Goal: Task Accomplishment & Management: Manage account settings

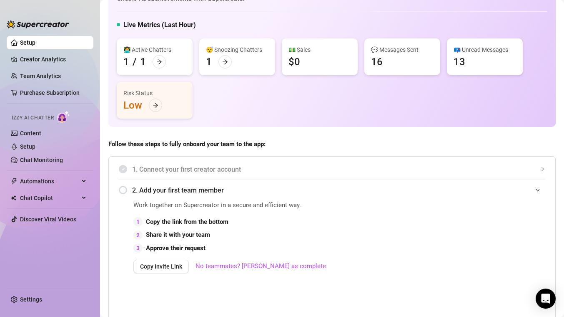
scroll to position [35, 0]
click at [158, 267] on span "Copy Invite Link" at bounding box center [161, 265] width 42 height 7
click at [29, 301] on link "Settings" at bounding box center [31, 299] width 22 height 7
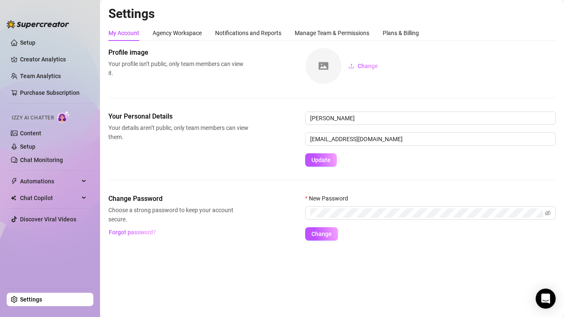
click at [50, 264] on ul "Setup Creator Analytics Team Analytics Purchase Subscription Izzy AI Chatter Co…" at bounding box center [50, 159] width 87 height 252
click at [327, 33] on div "Manage Team & Permissions" at bounding box center [332, 32] width 75 height 9
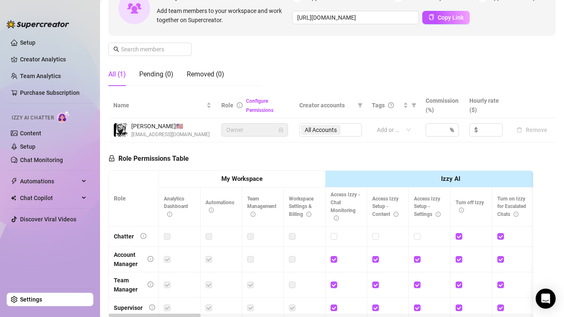
scroll to position [94, 0]
click at [42, 301] on link "Settings" at bounding box center [31, 299] width 22 height 7
